Goal: Task Accomplishment & Management: Use online tool/utility

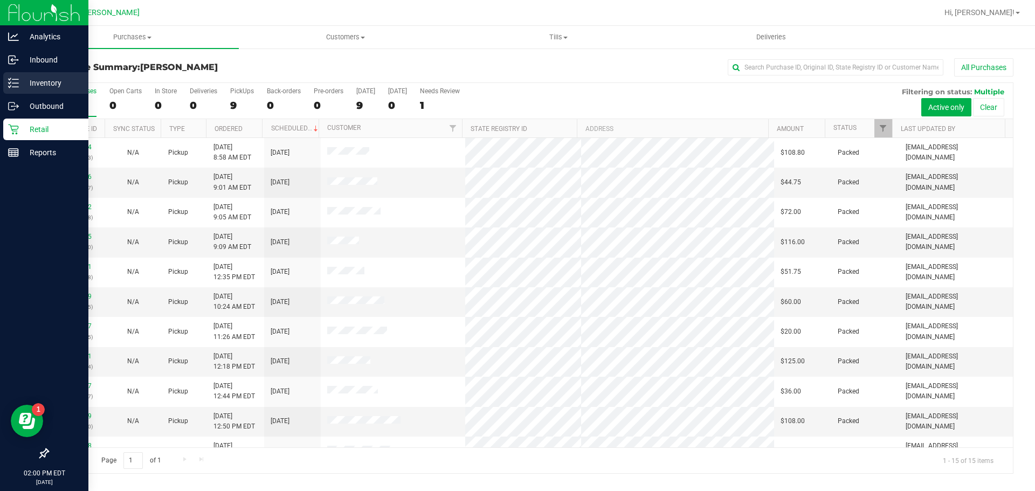
click at [37, 90] on div "Inventory" at bounding box center [45, 83] width 85 height 22
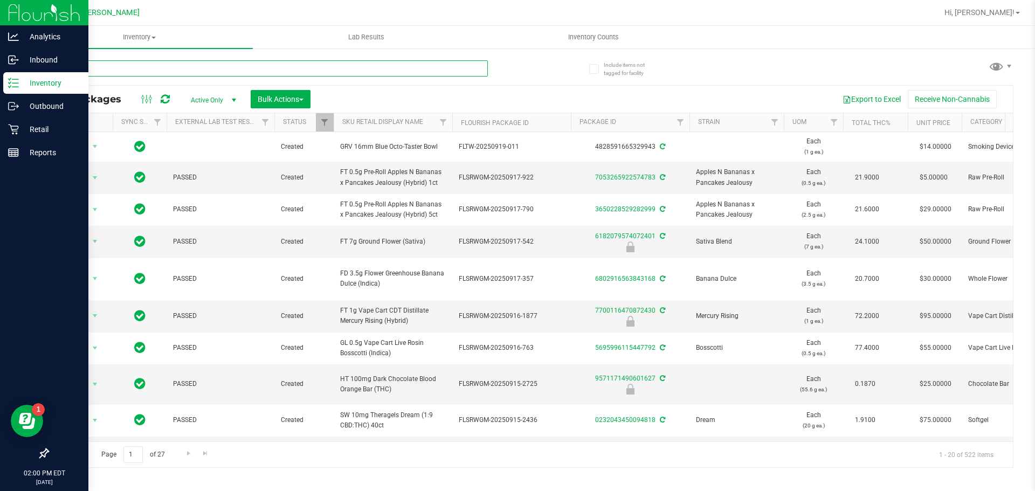
click at [142, 70] on input "text" at bounding box center [267, 68] width 440 height 16
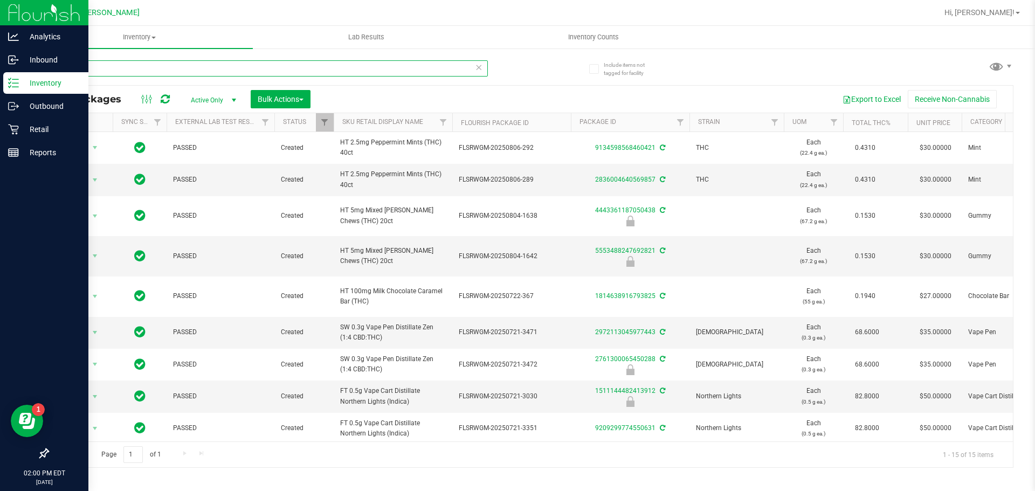
drag, startPoint x: 141, startPoint y: 66, endPoint x: 0, endPoint y: 76, distance: 141.0
click at [0, 76] on div "Analytics Inbound Inventory Outbound Retail Reports 02:00 PM EDT [DATE] 09/22 […" at bounding box center [517, 245] width 1035 height 491
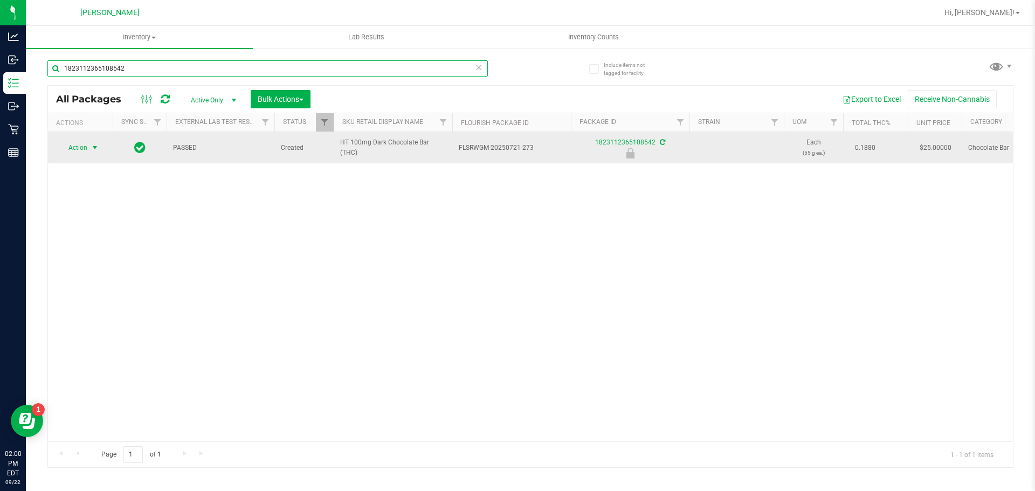
type input "1823112365108542"
click at [93, 151] on span "select" at bounding box center [95, 147] width 9 height 9
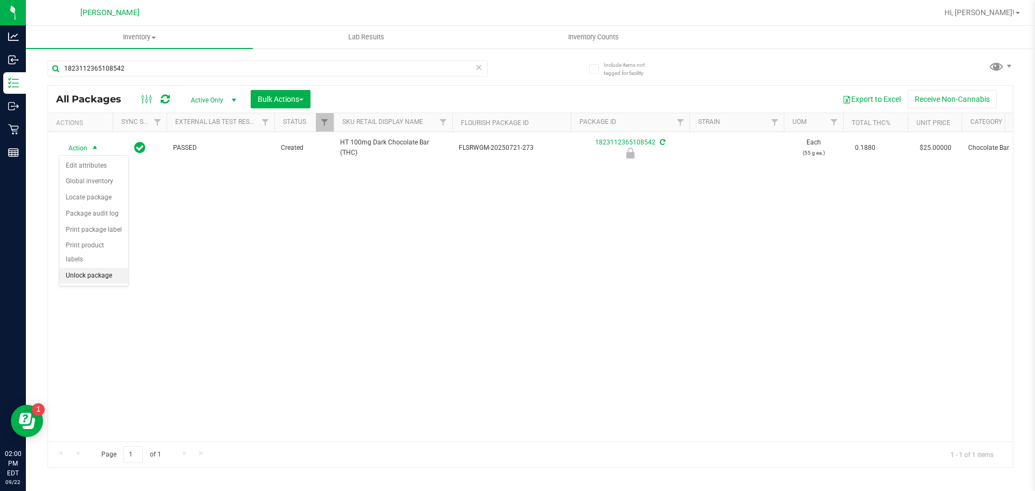
click at [89, 268] on li "Unlock package" at bounding box center [93, 276] width 69 height 16
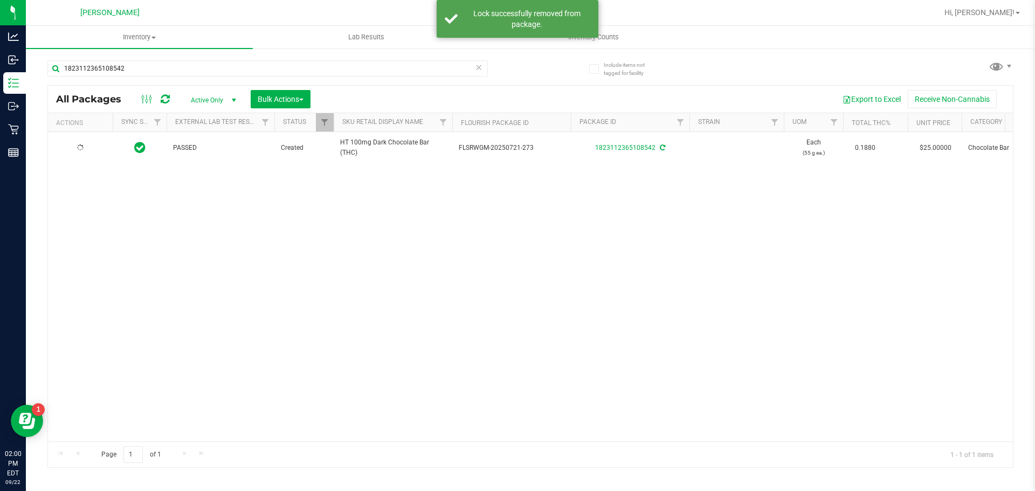
type input "[DATE]"
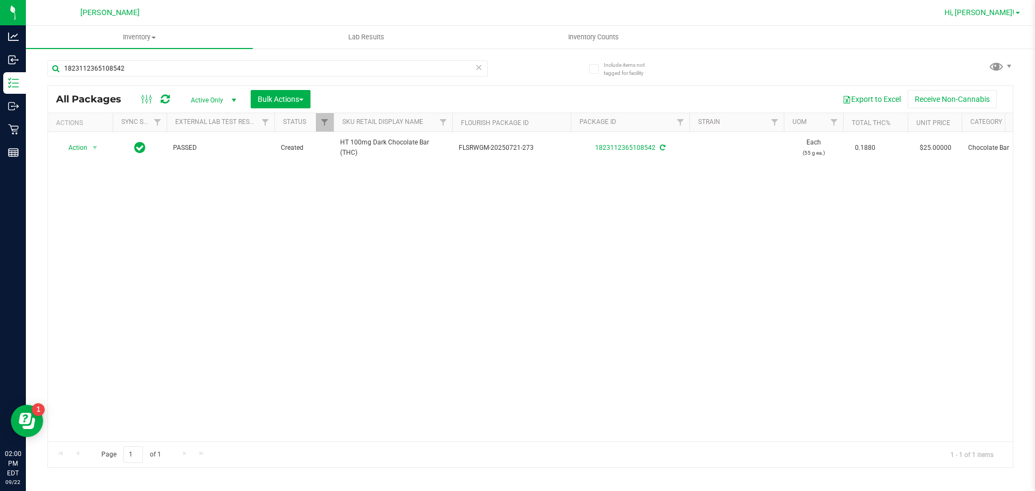
click at [1007, 14] on span "Hi, [PERSON_NAME]!" at bounding box center [979, 12] width 70 height 9
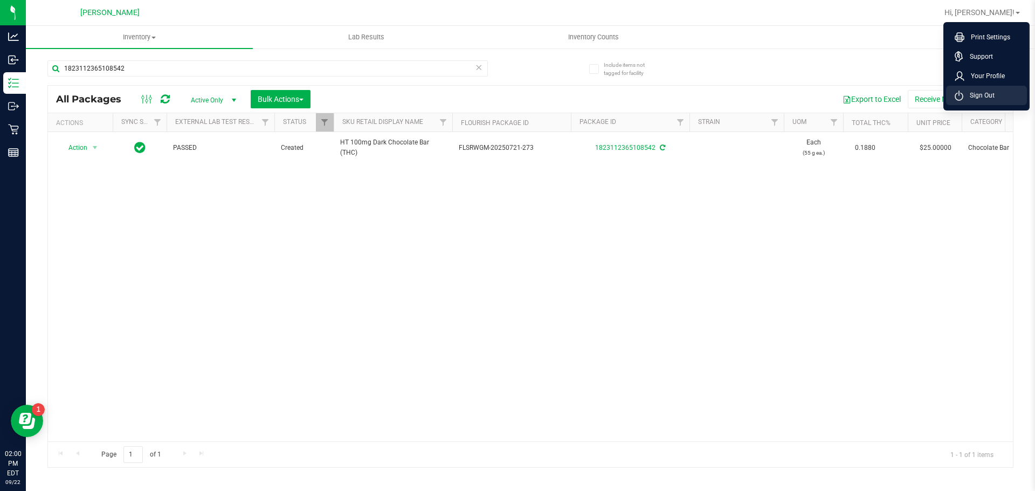
click at [1000, 100] on li "Sign Out" at bounding box center [986, 95] width 81 height 19
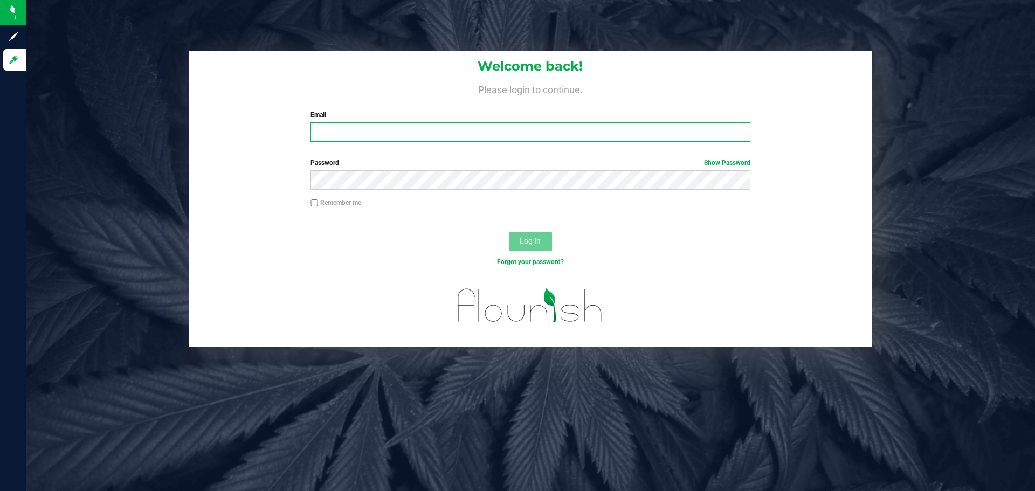
click at [551, 123] on input "Email" at bounding box center [529, 131] width 439 height 19
type input "jskaggs@liveparallel.com"
click at [509, 232] on button "Log In" at bounding box center [530, 241] width 43 height 19
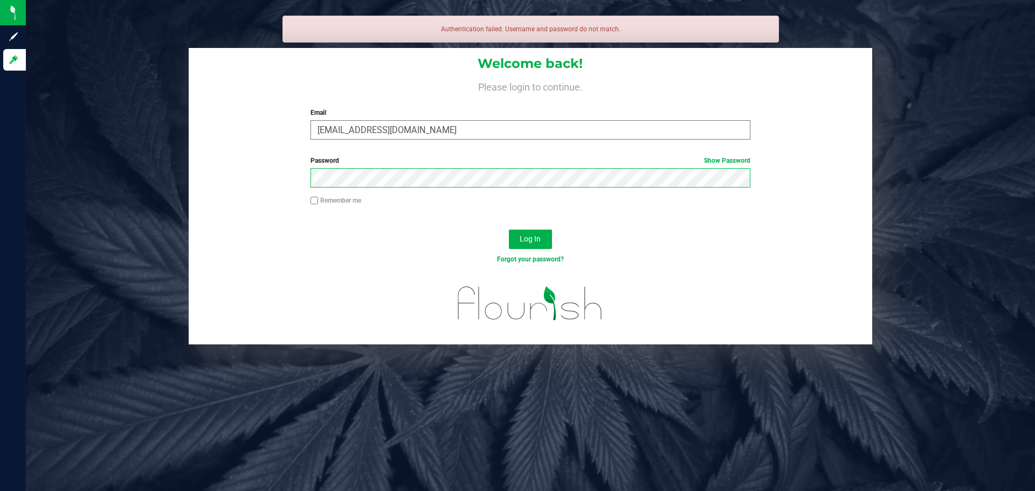
click at [509, 230] on button "Log In" at bounding box center [530, 239] width 43 height 19
